Goal: Find specific page/section: Find specific page/section

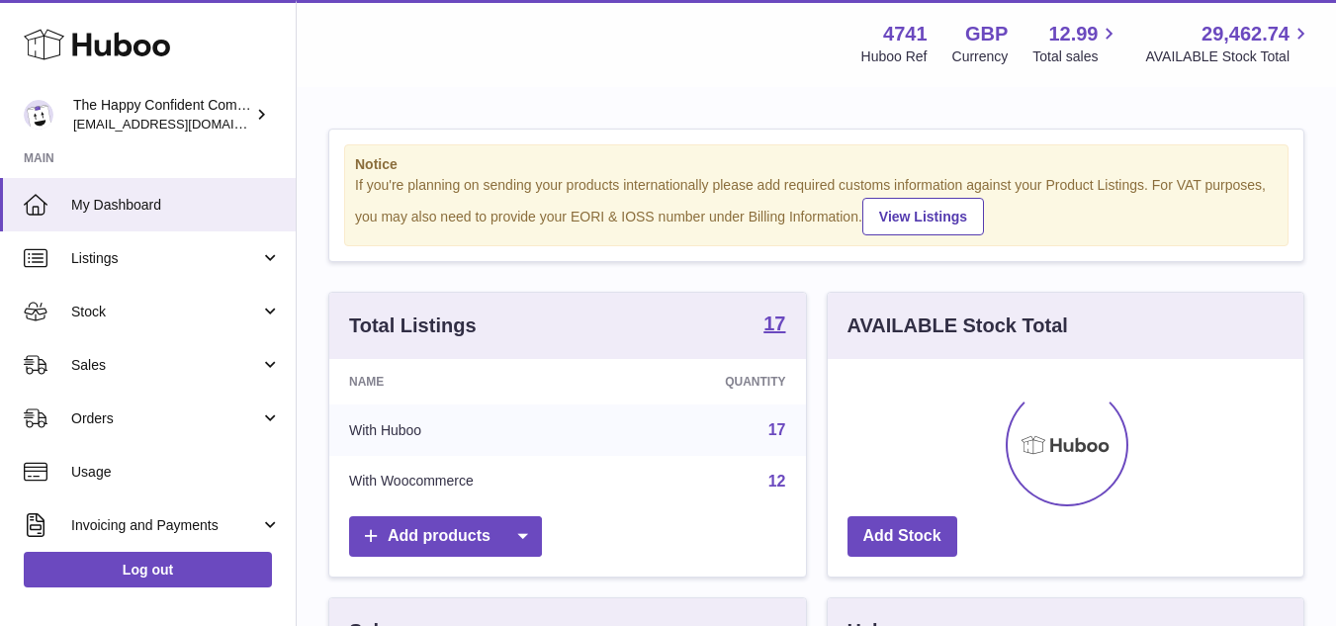
scroll to position [308, 476]
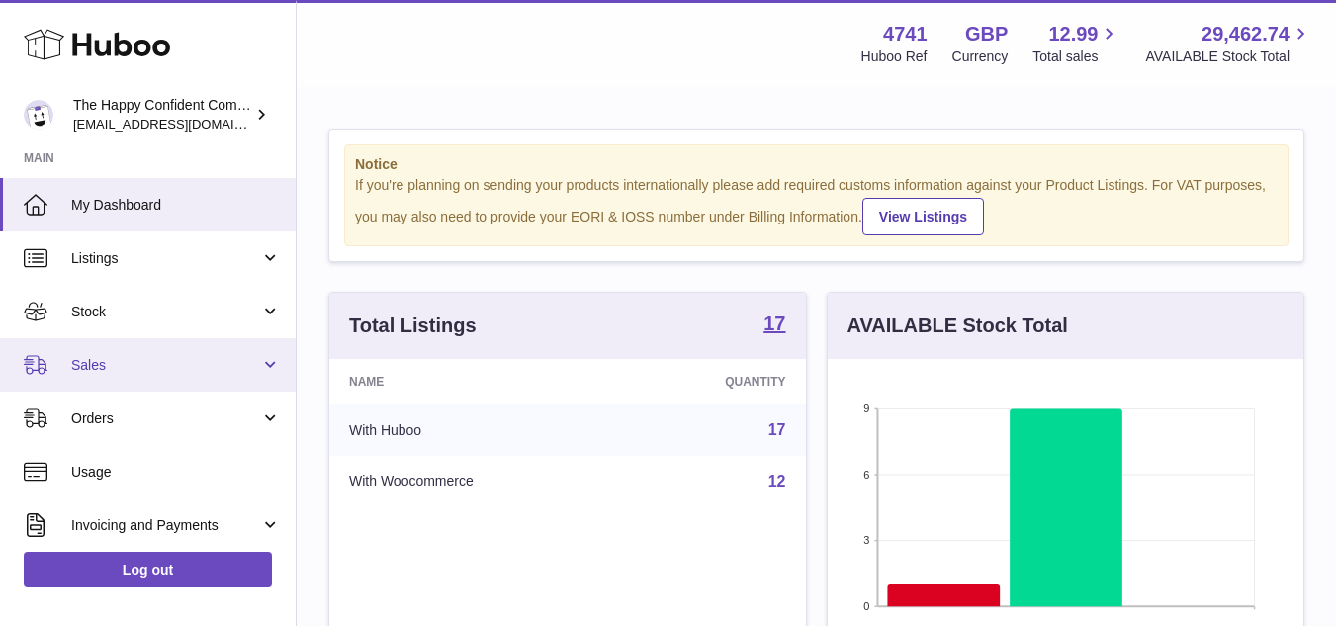
click at [129, 375] on link "Sales" at bounding box center [148, 364] width 296 height 53
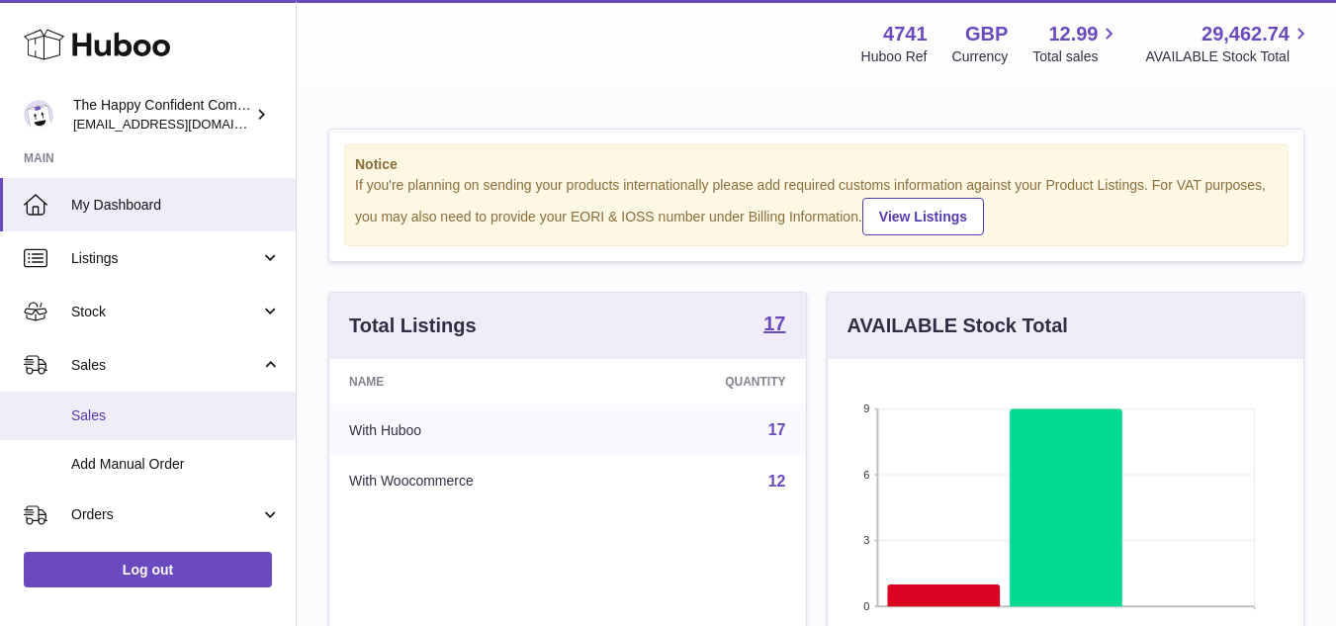
click at [121, 424] on span "Sales" at bounding box center [176, 415] width 210 height 19
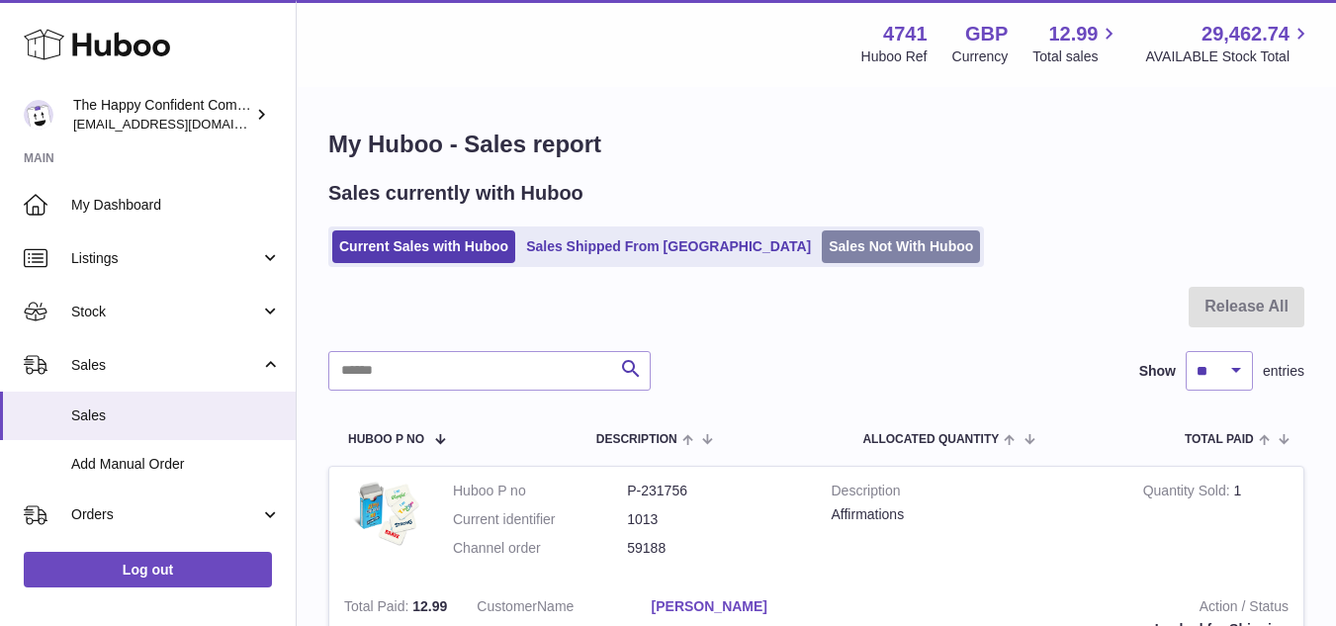
click at [842, 256] on link "Sales Not With Huboo" at bounding box center [901, 246] width 158 height 33
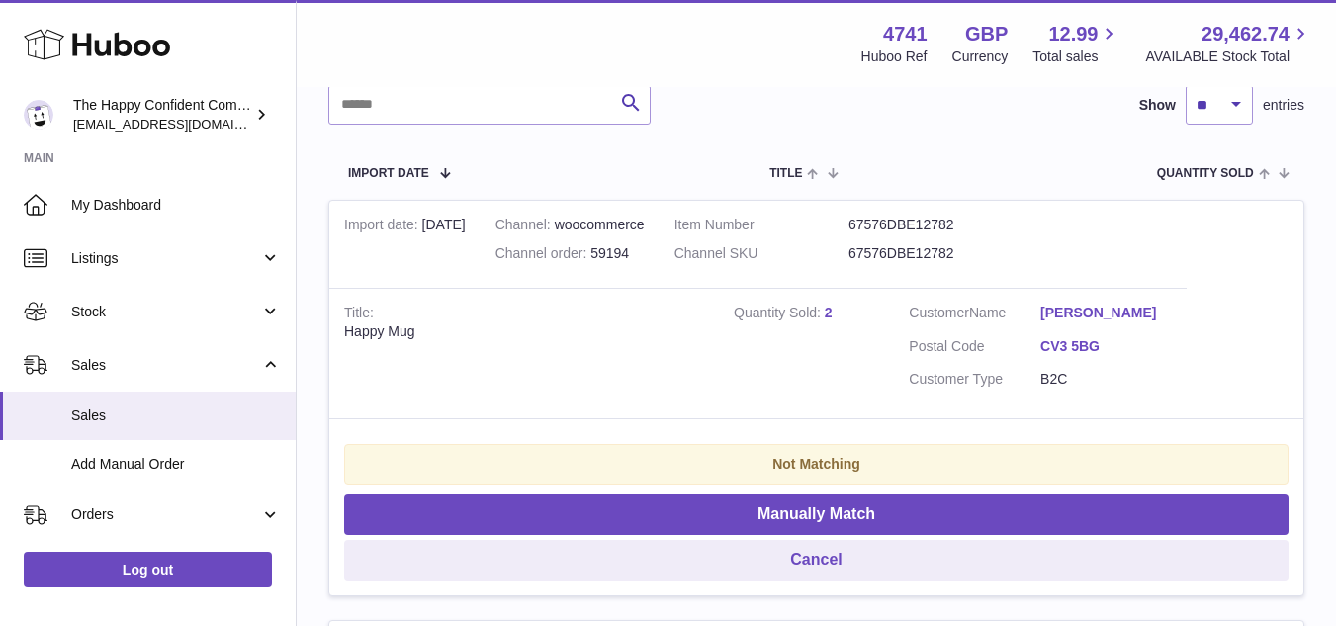
scroll to position [309, 0]
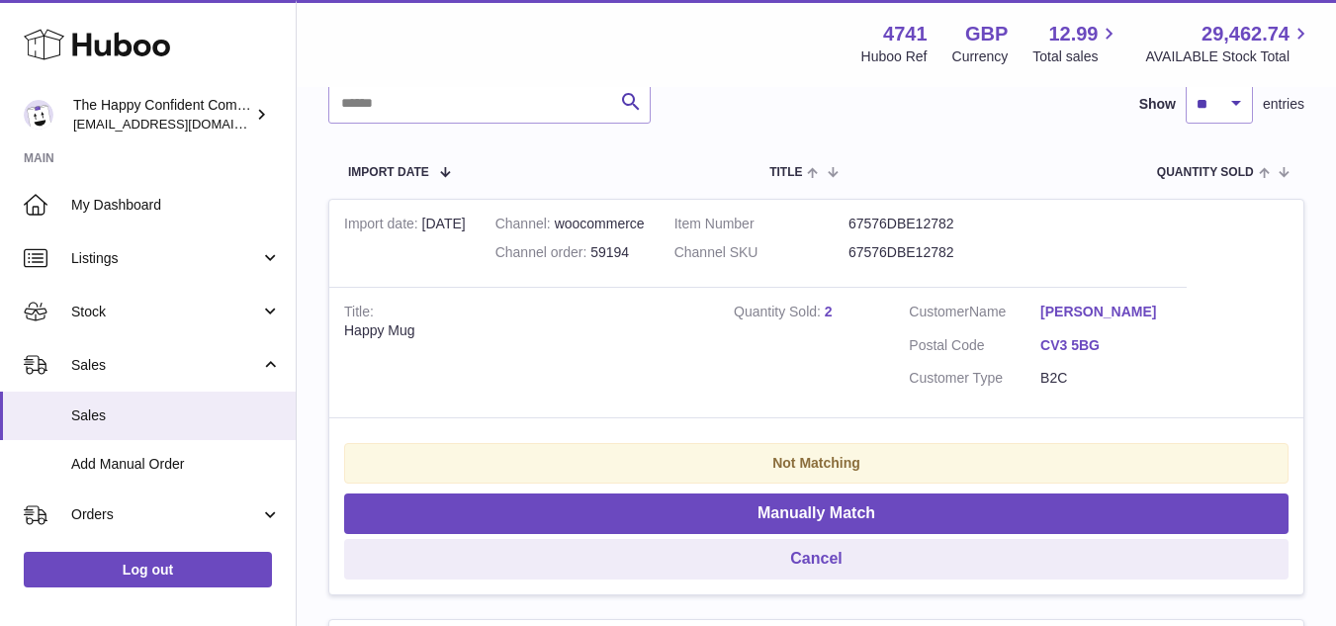
click at [1126, 308] on link "[PERSON_NAME]" at bounding box center [1105, 312] width 131 height 19
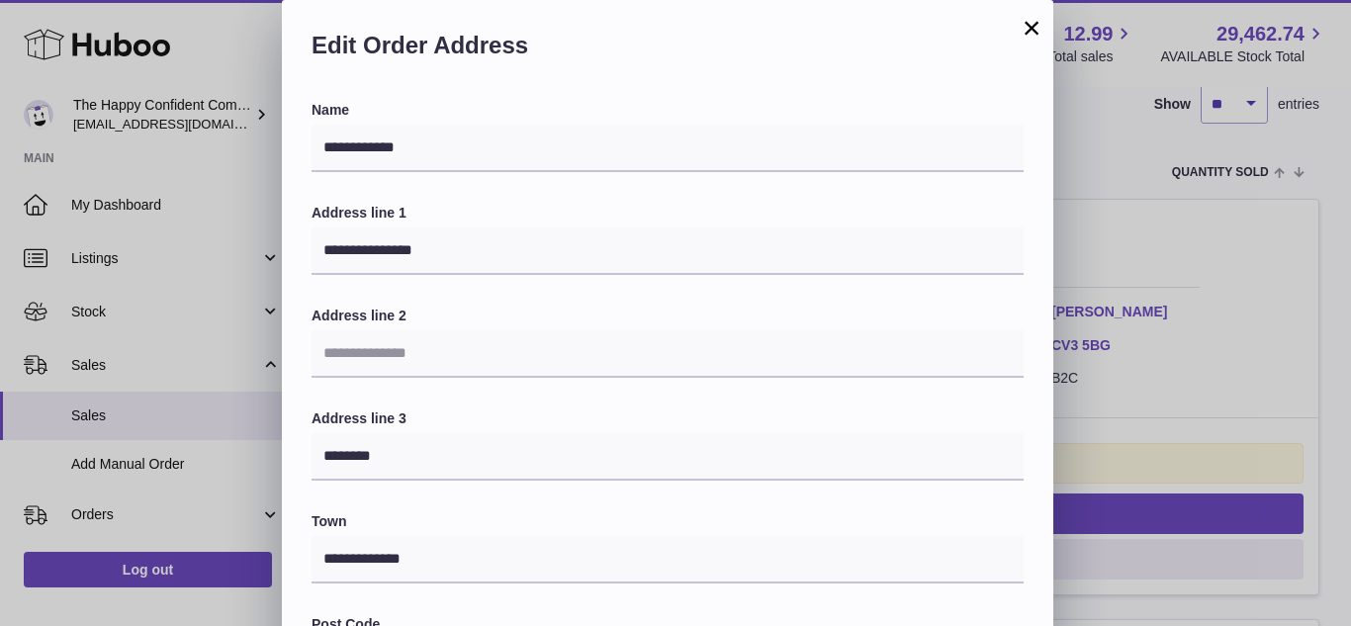
click at [1161, 308] on div "**********" at bounding box center [675, 593] width 1351 height 1186
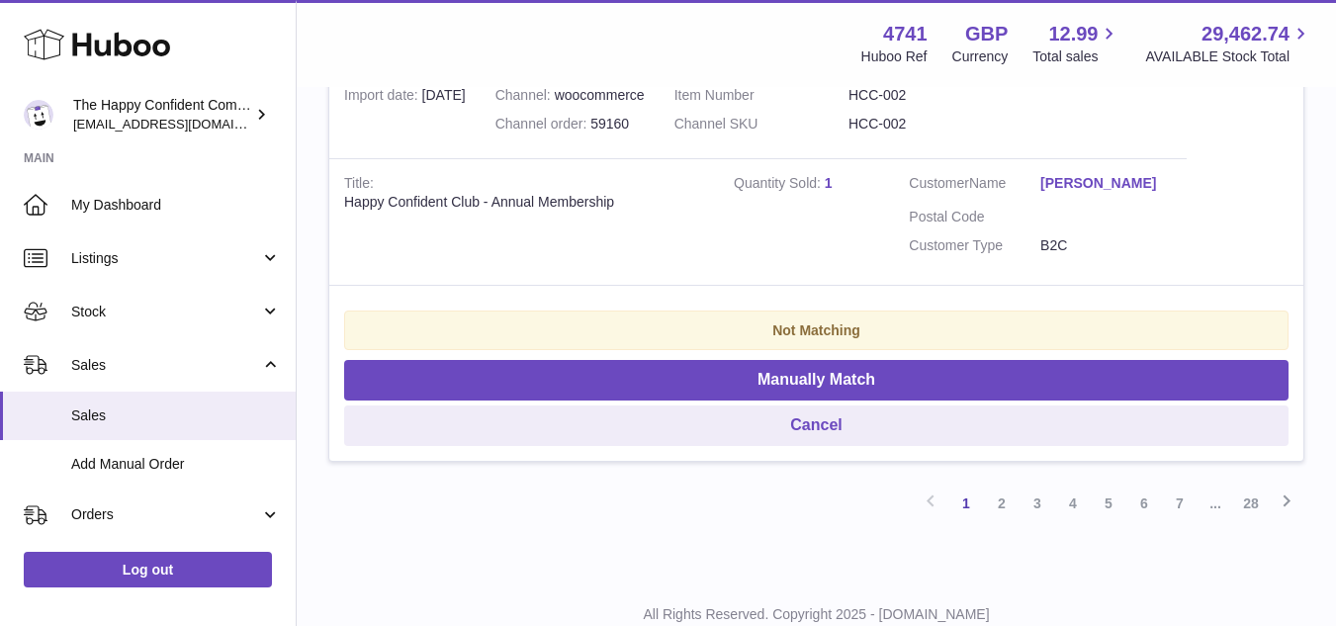
scroll to position [4284, 0]
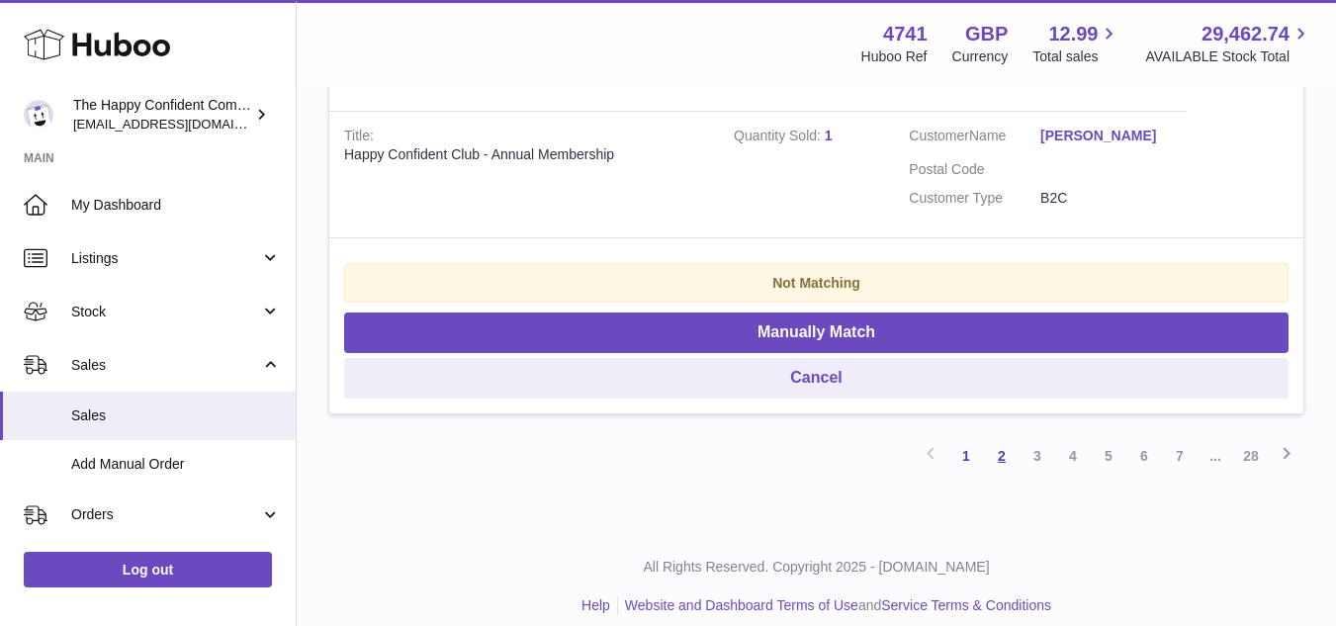
click at [1005, 441] on link "2" at bounding box center [1002, 456] width 36 height 36
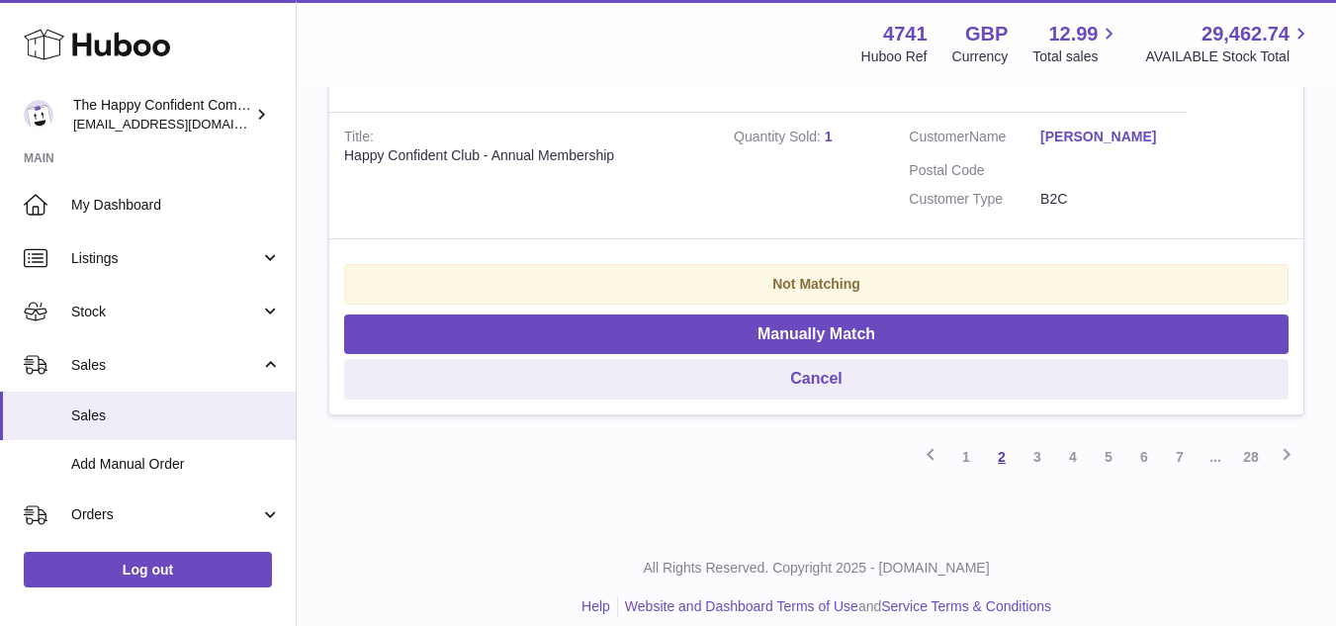
scroll to position [4283, 0]
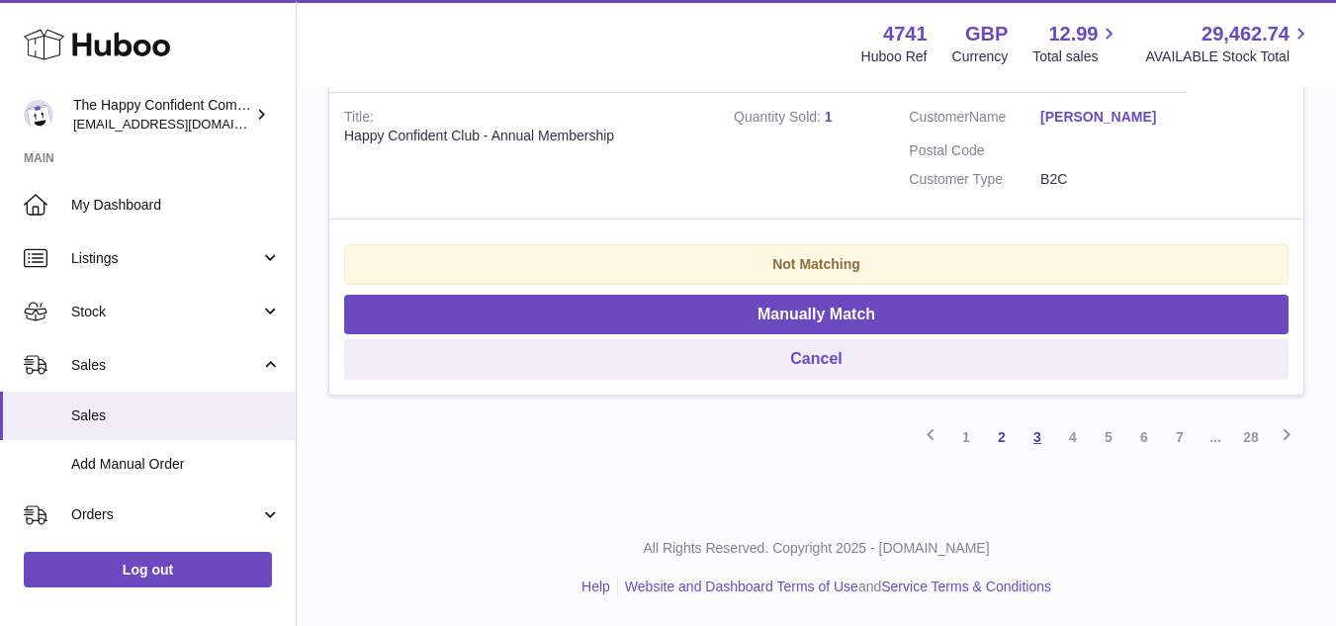
click at [1033, 443] on link "3" at bounding box center [1037, 437] width 36 height 36
click at [1073, 438] on link "4" at bounding box center [1073, 437] width 36 height 36
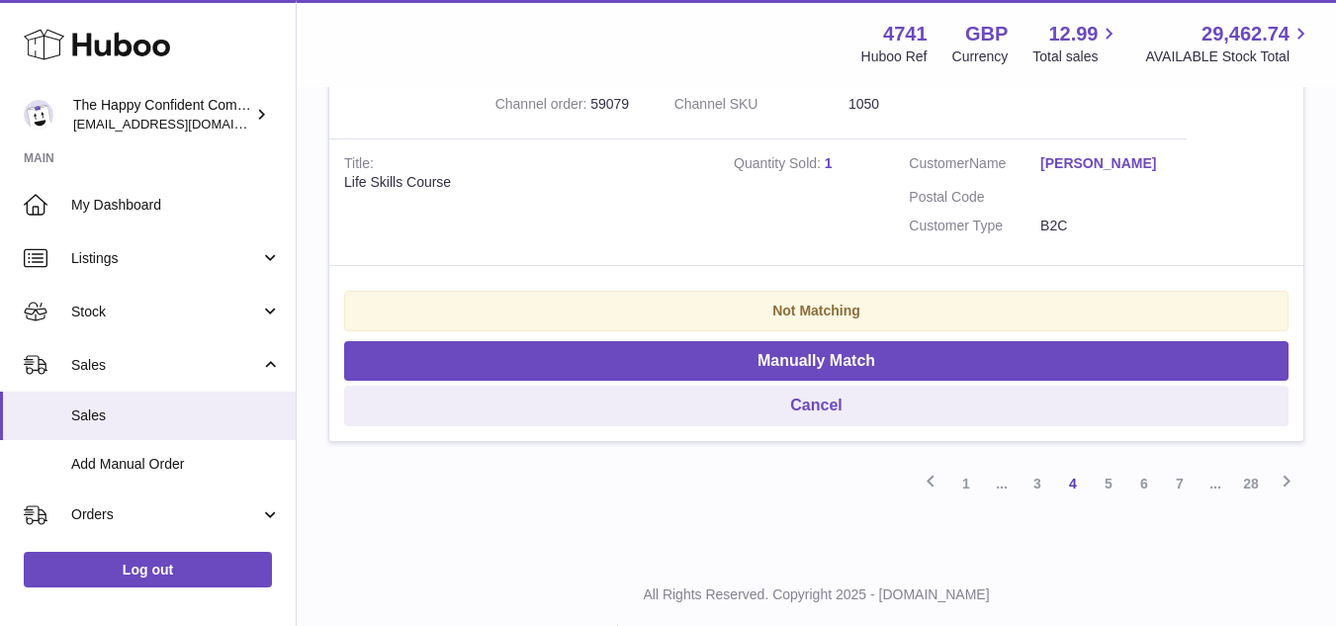
scroll to position [4221, 0]
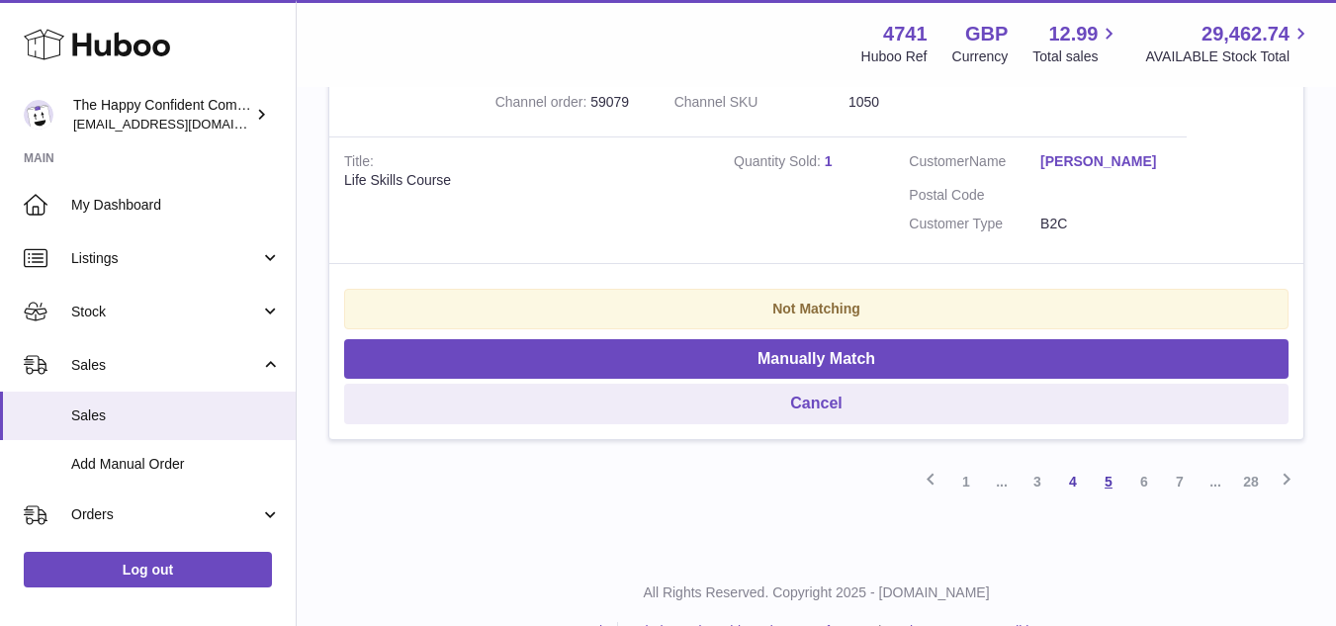
click at [1108, 483] on link "5" at bounding box center [1109, 482] width 36 height 36
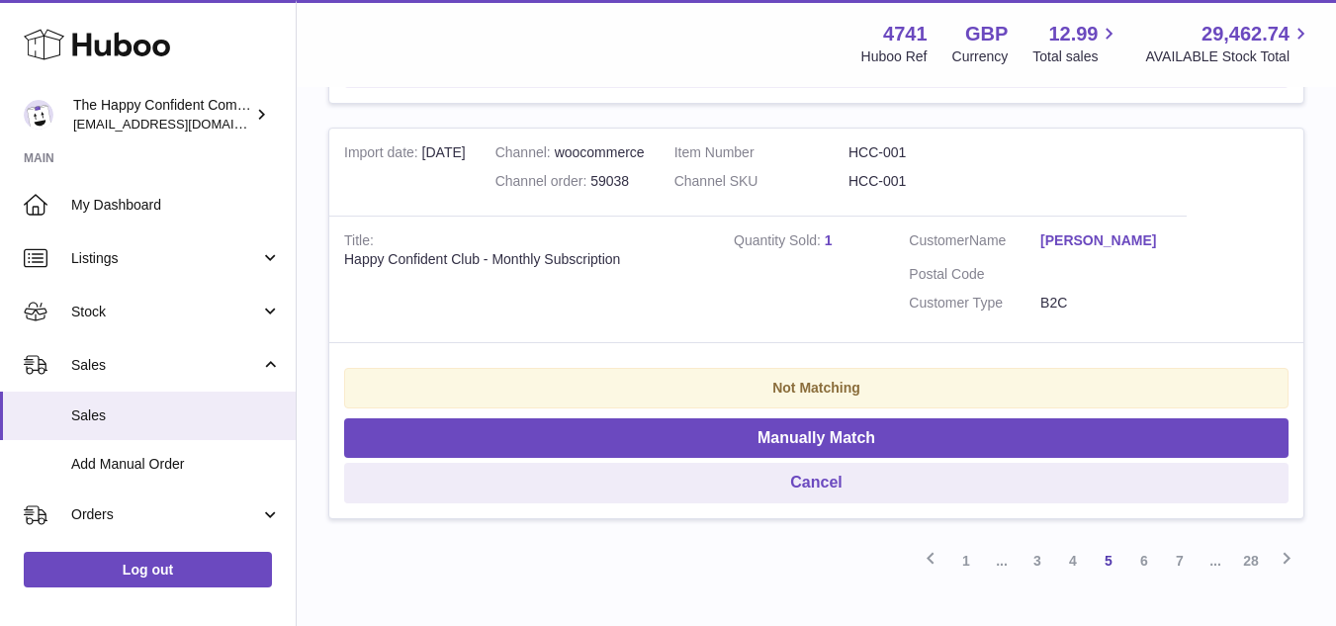
scroll to position [4255, 0]
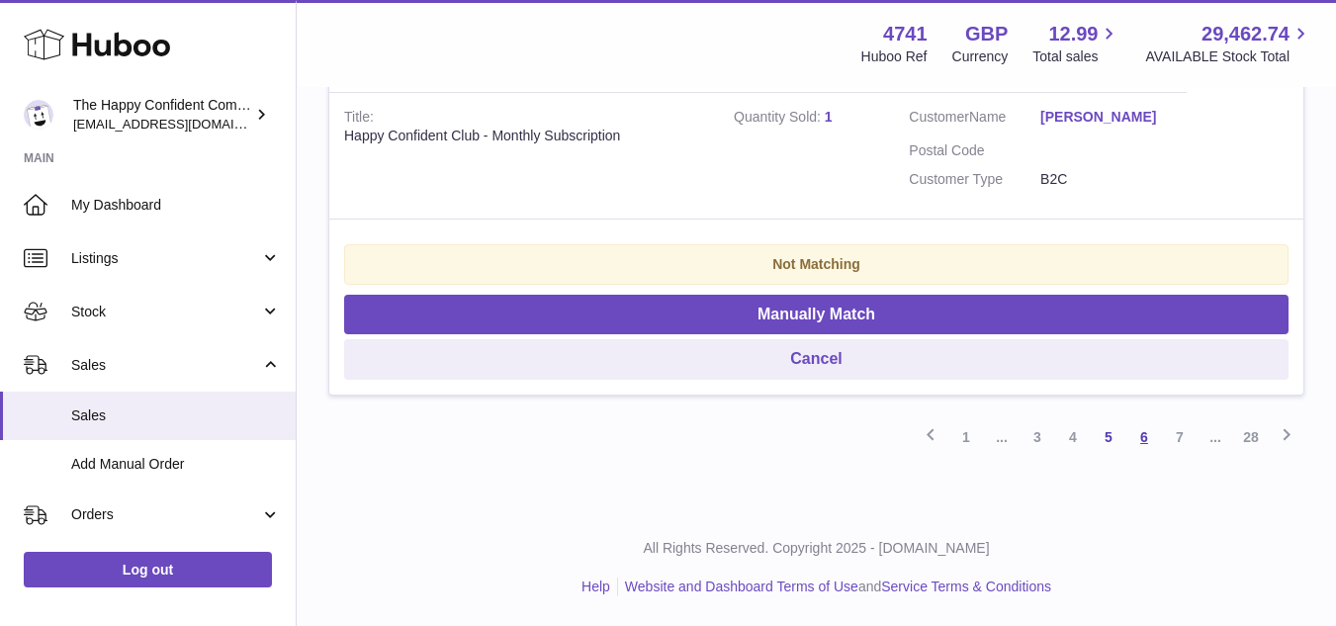
click at [1146, 437] on link "6" at bounding box center [1144, 437] width 36 height 36
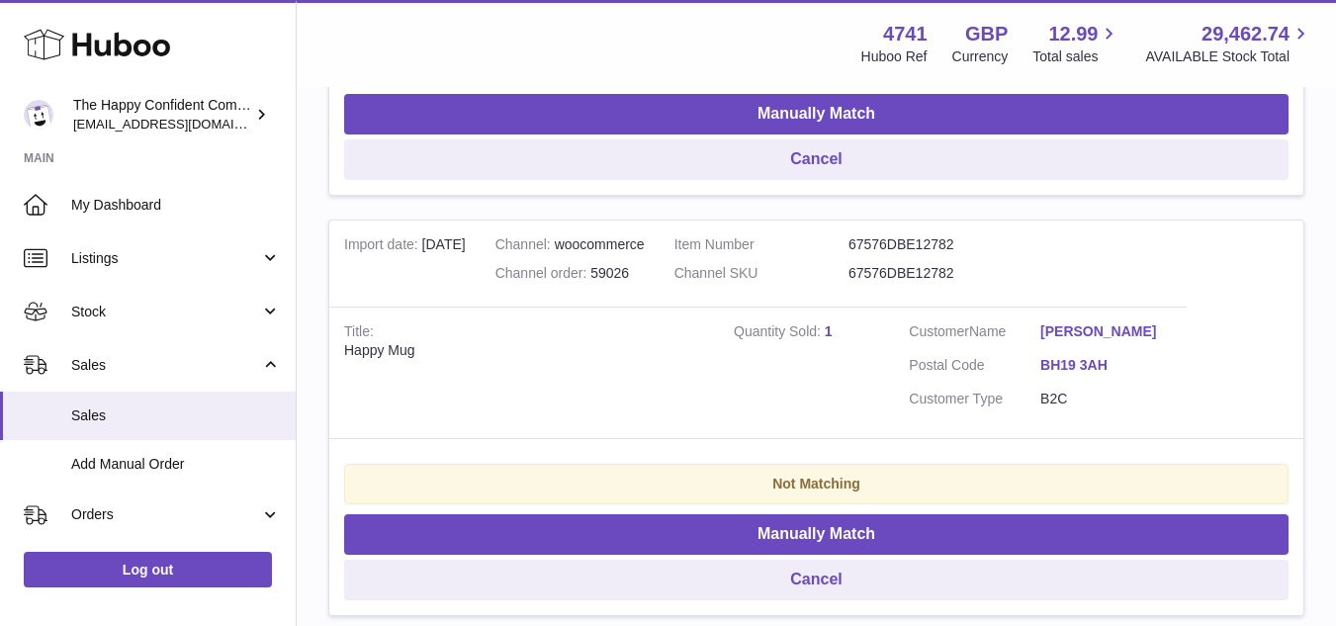
scroll to position [1535, 0]
